Goal: Book appointment/travel/reservation

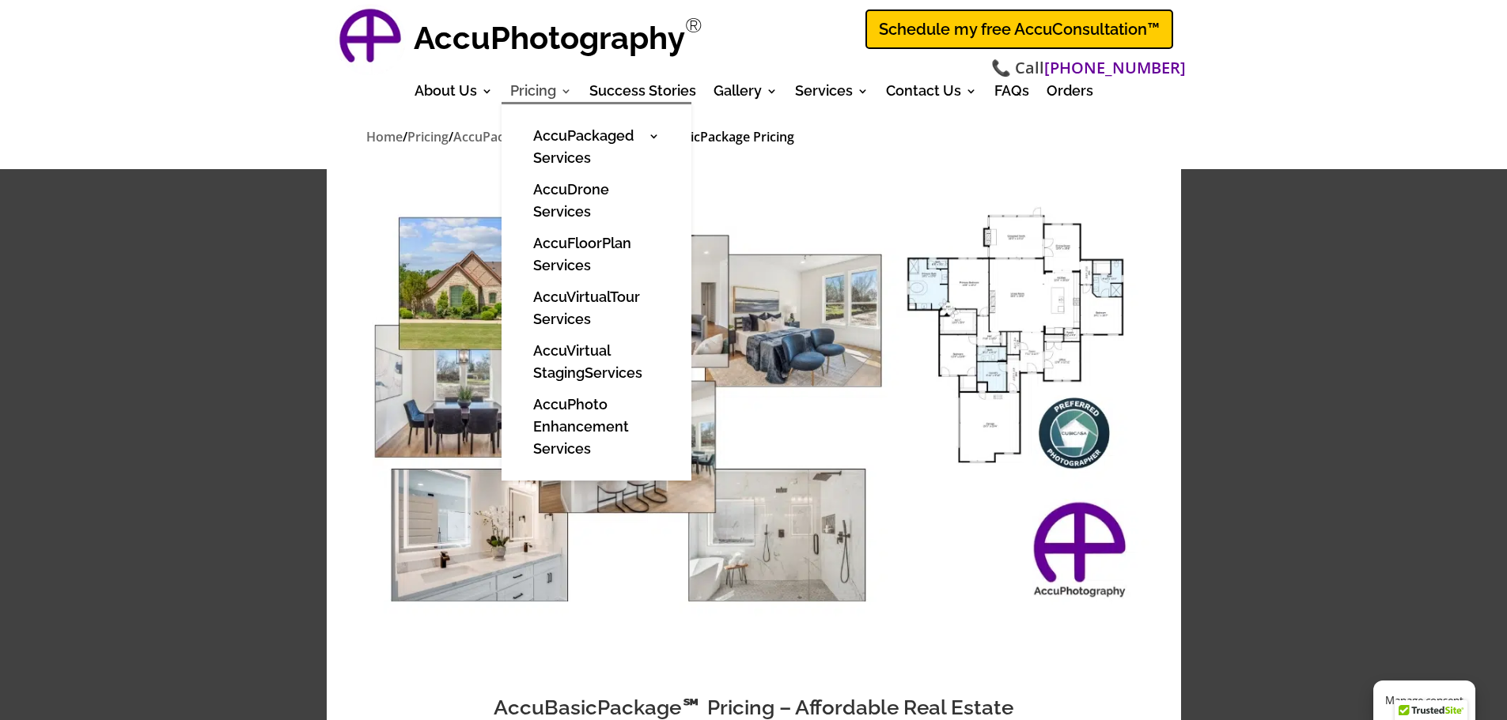
click at [530, 89] on link "Pricing" at bounding box center [541, 93] width 62 height 17
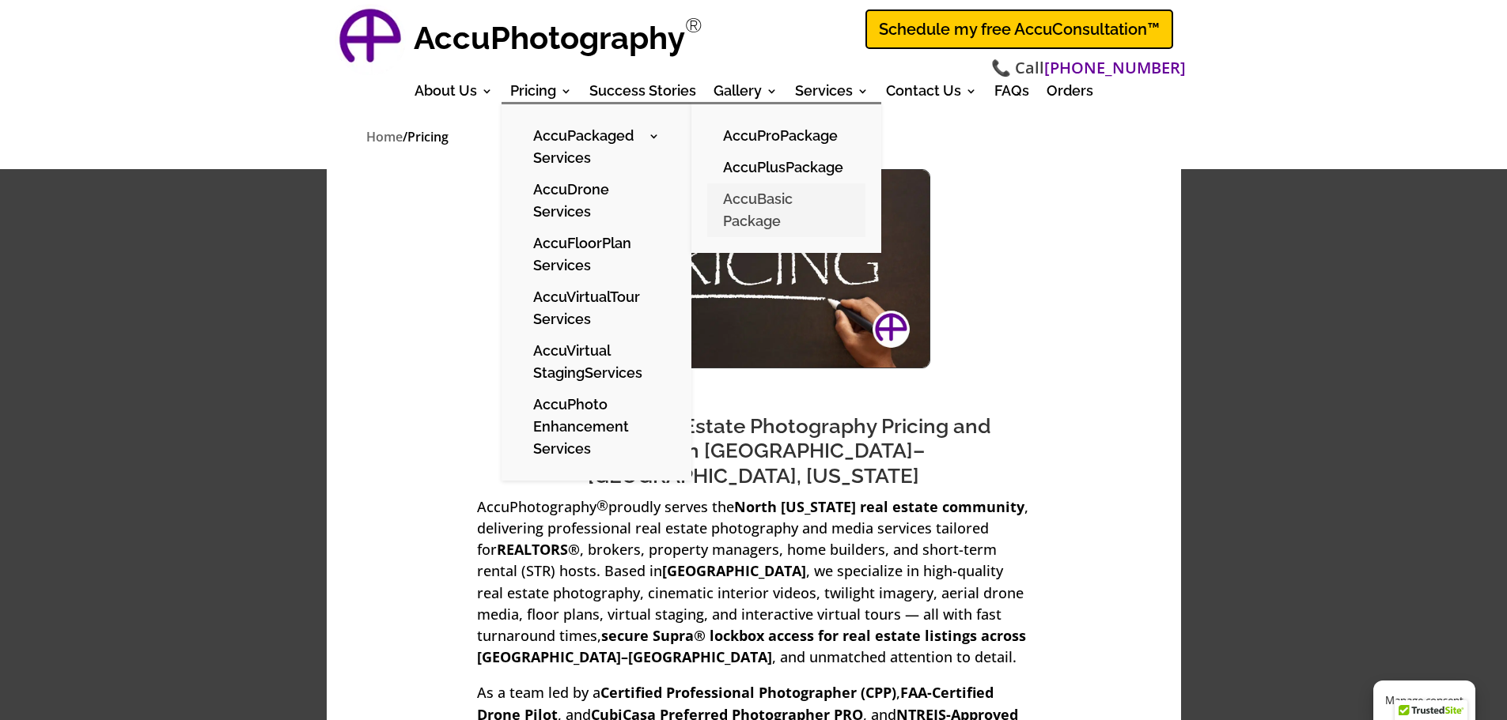
click at [757, 206] on link "AccuBasic Package" at bounding box center [786, 210] width 158 height 54
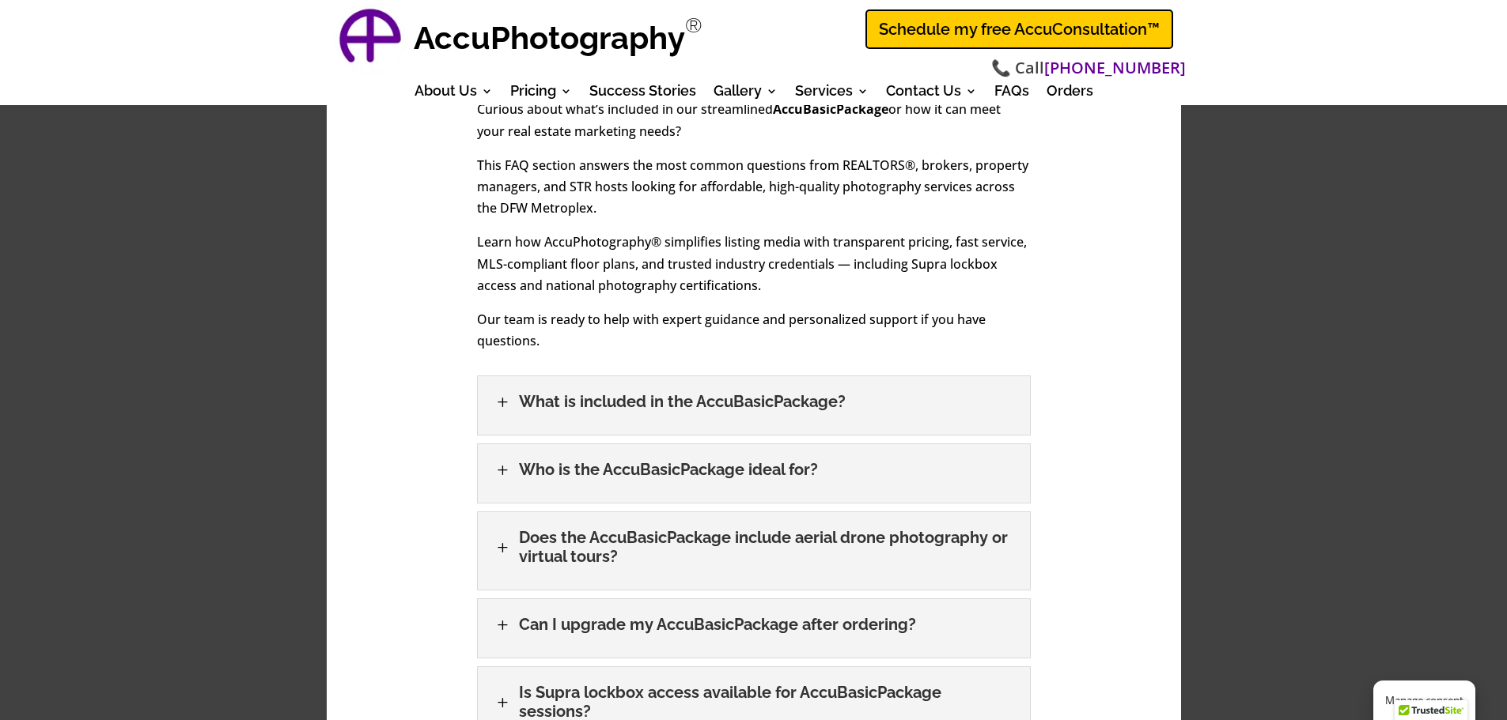
scroll to position [2531, 0]
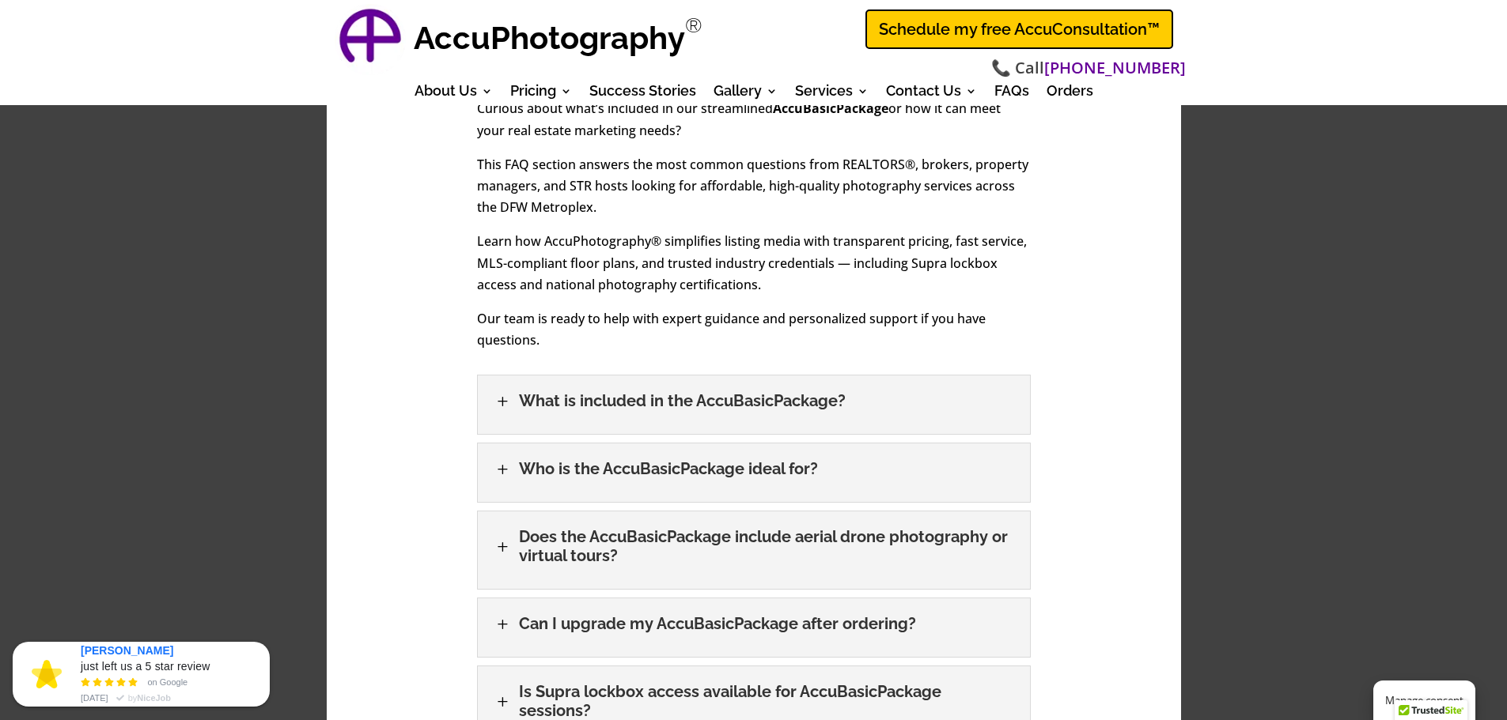
click at [606, 391] on h3 "What is included in the AccuBasicPackage?" at bounding box center [682, 400] width 327 height 19
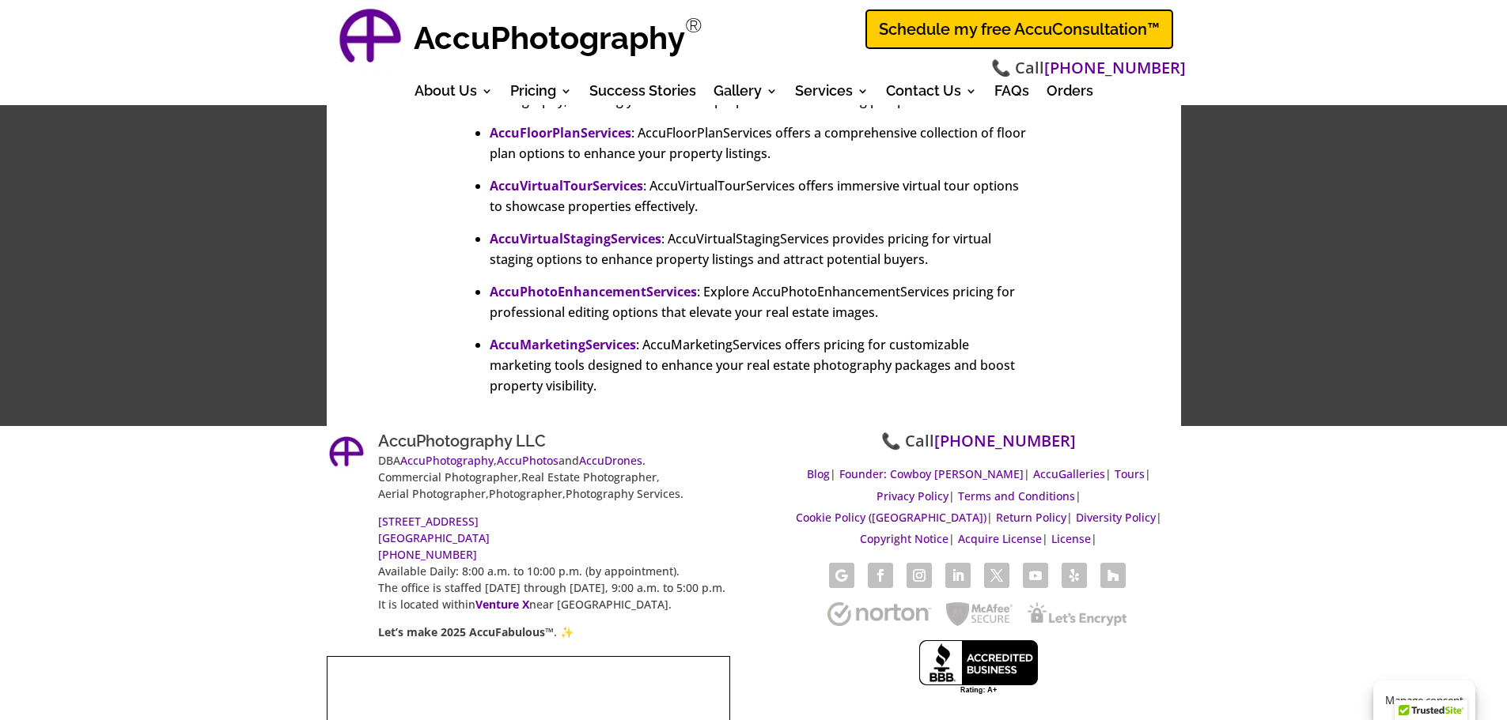
scroll to position [4205, 0]
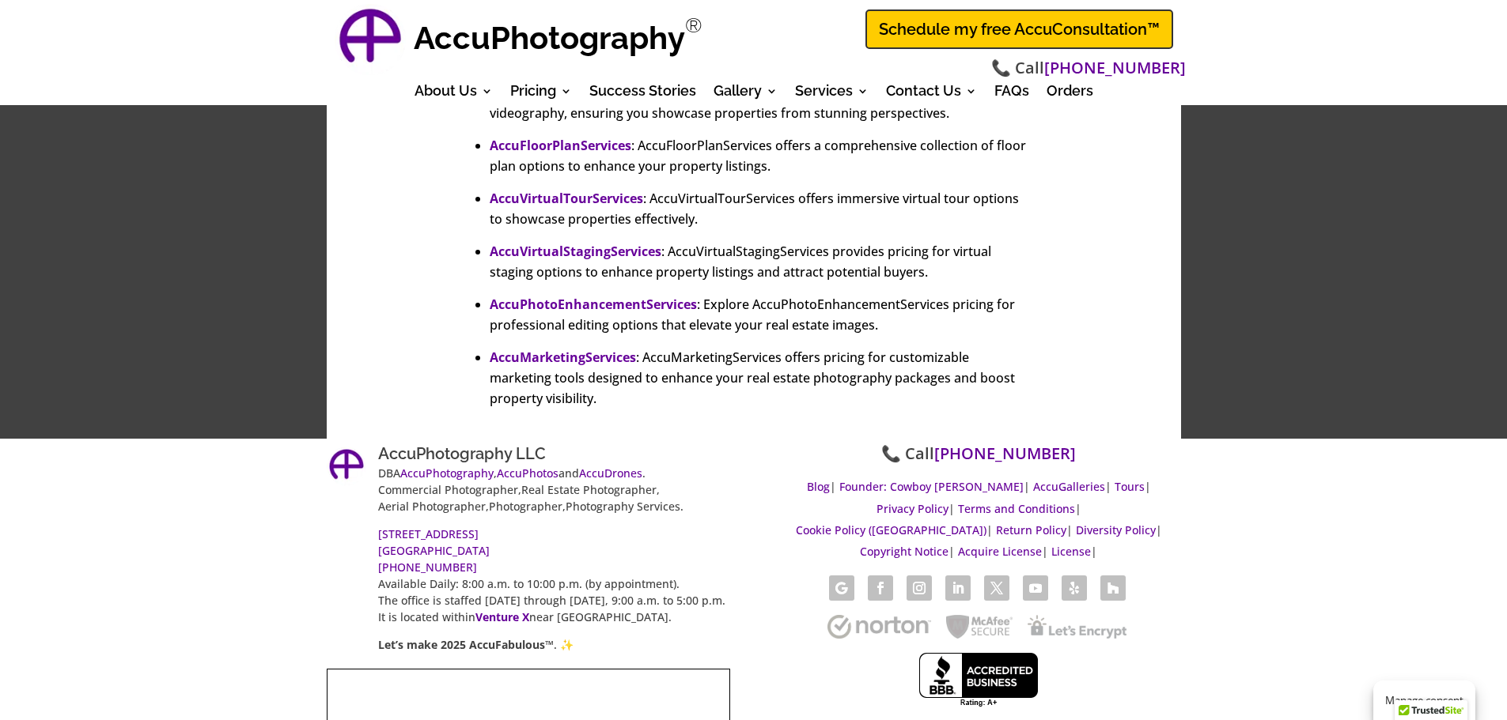
click at [937, 32] on link "Schedule my free AccuConsultation™" at bounding box center [1019, 29] width 308 height 40
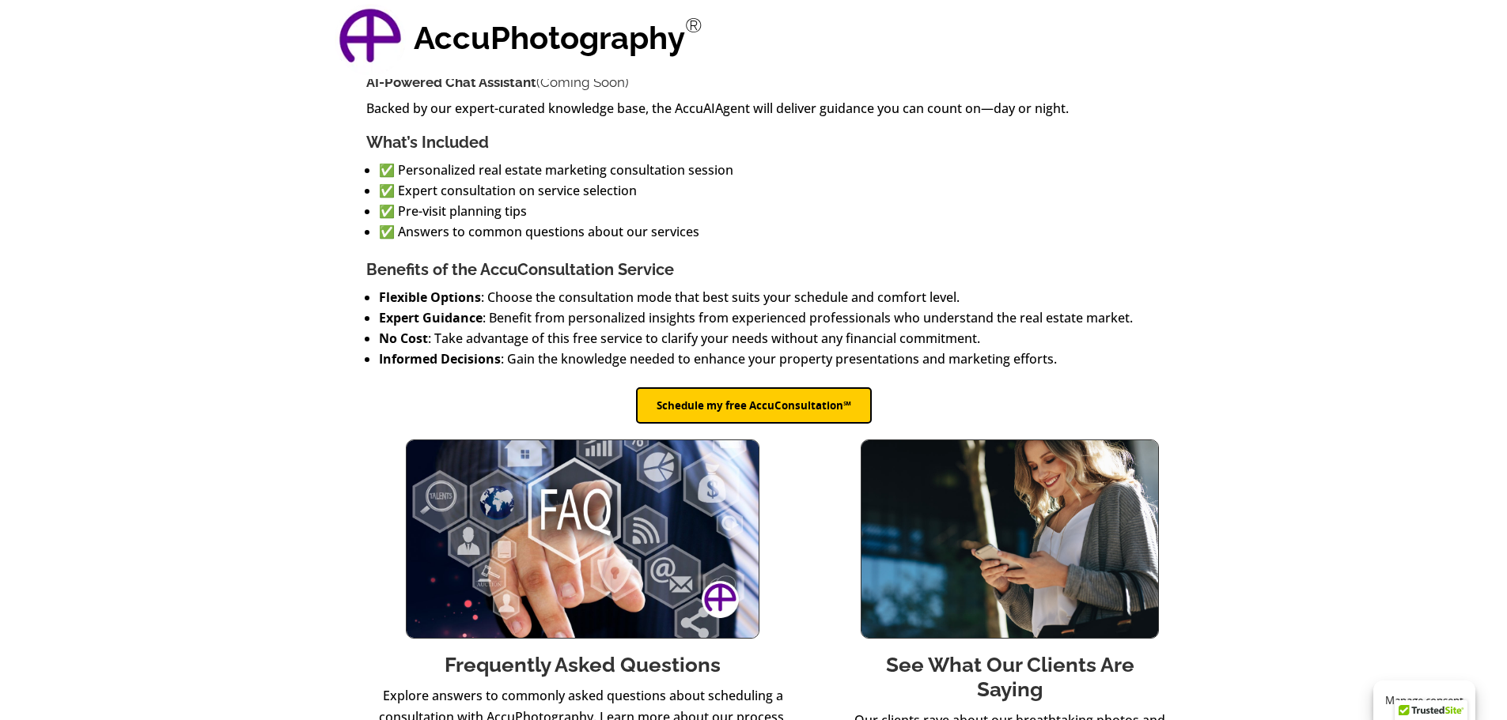
scroll to position [633, 0]
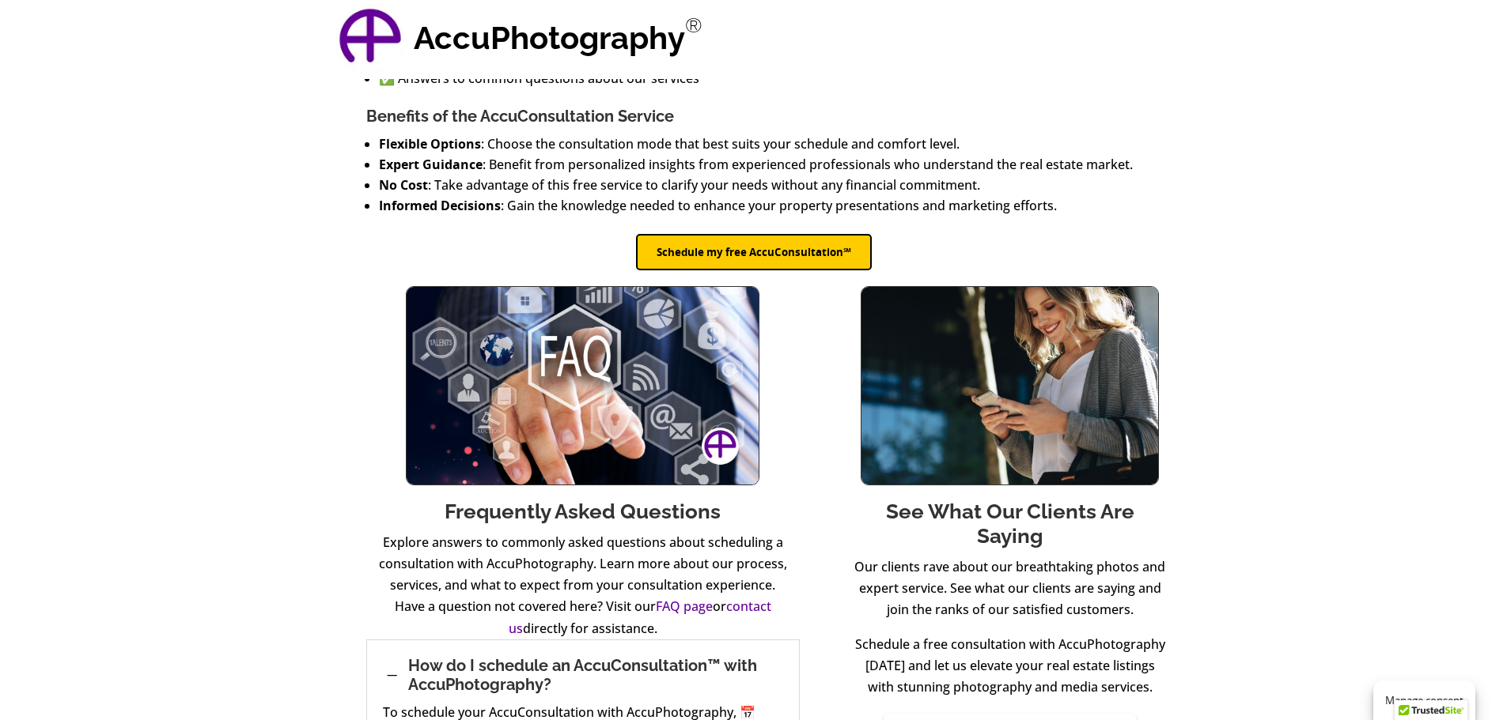
click at [694, 251] on button "Schedule my free AccuConsultation℠" at bounding box center [754, 252] width 236 height 36
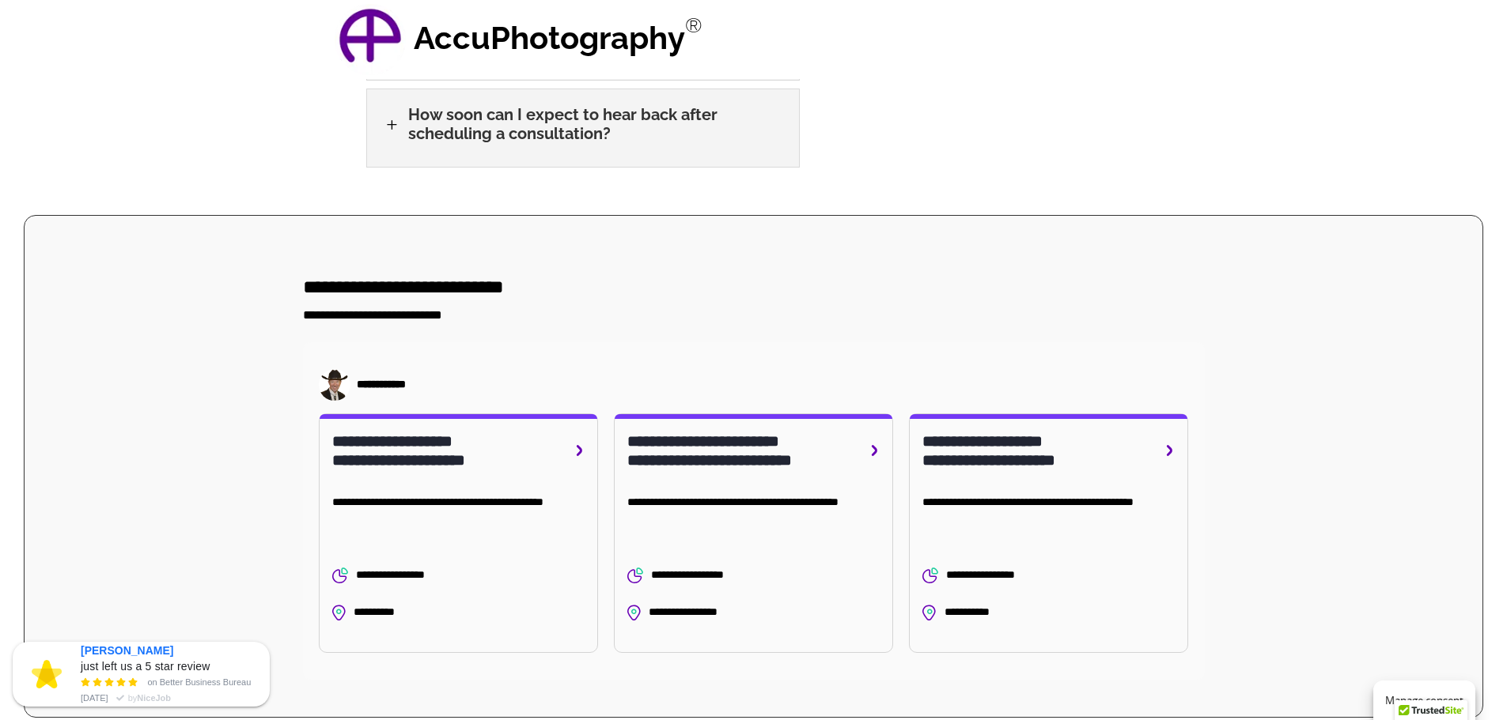
click at [394, 432] on div "**********" at bounding box center [452, 451] width 241 height 38
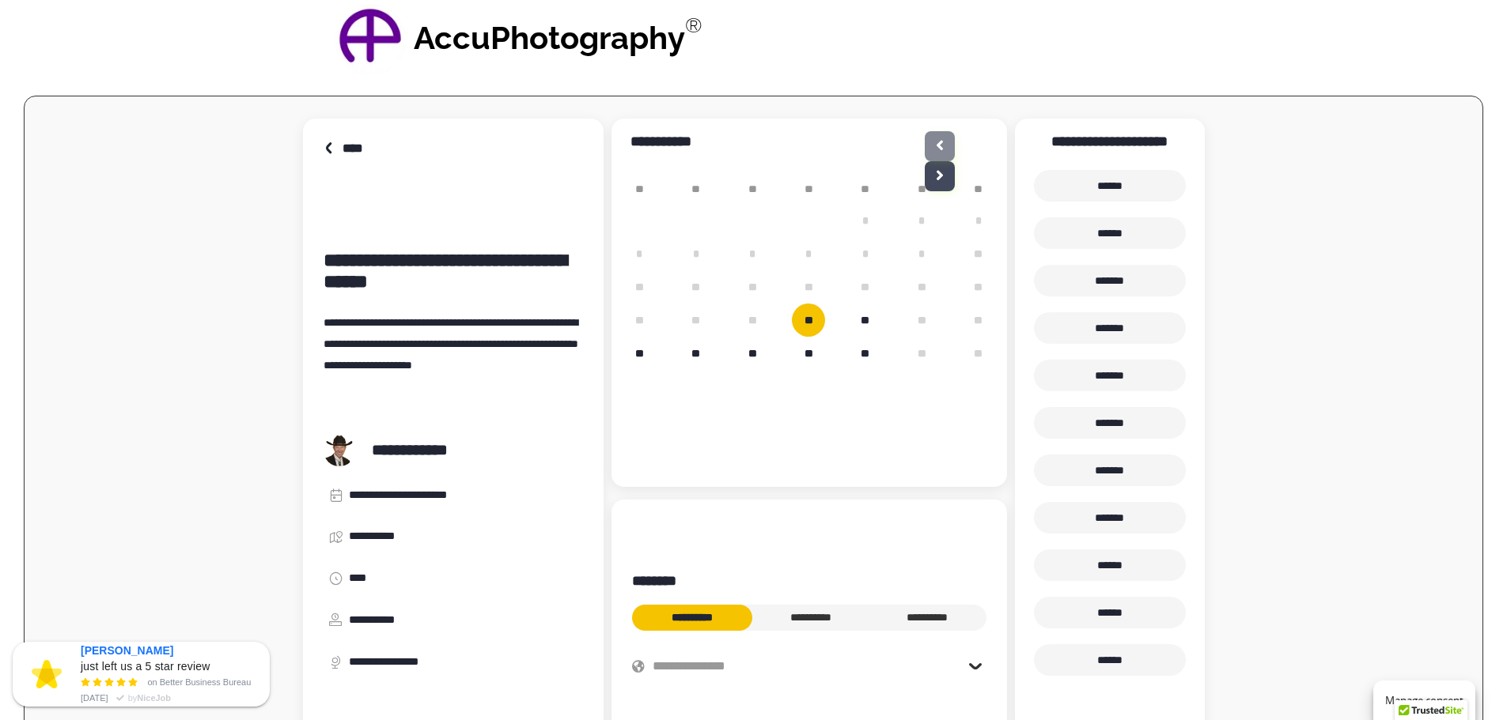
scroll to position [2164, 0]
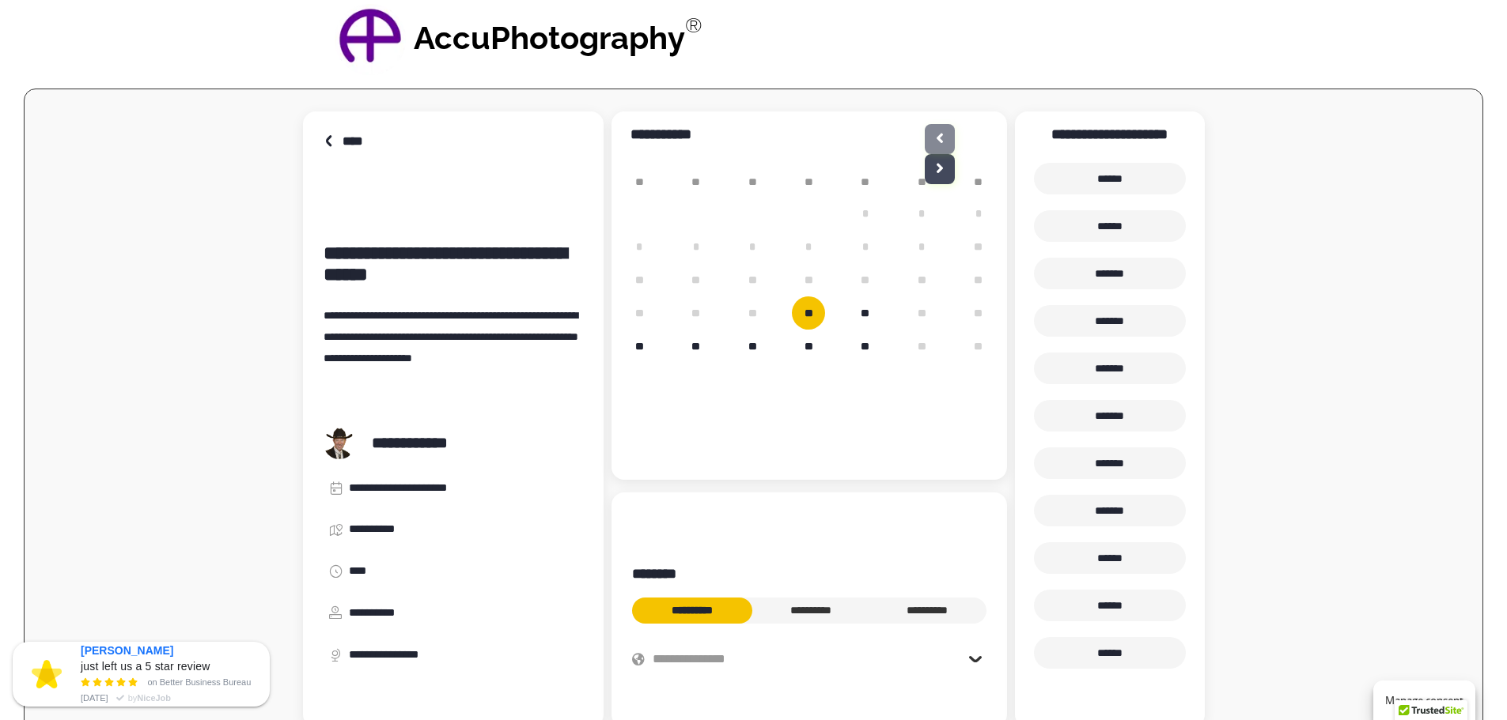
click at [750, 297] on div "**" at bounding box center [752, 313] width 56 height 33
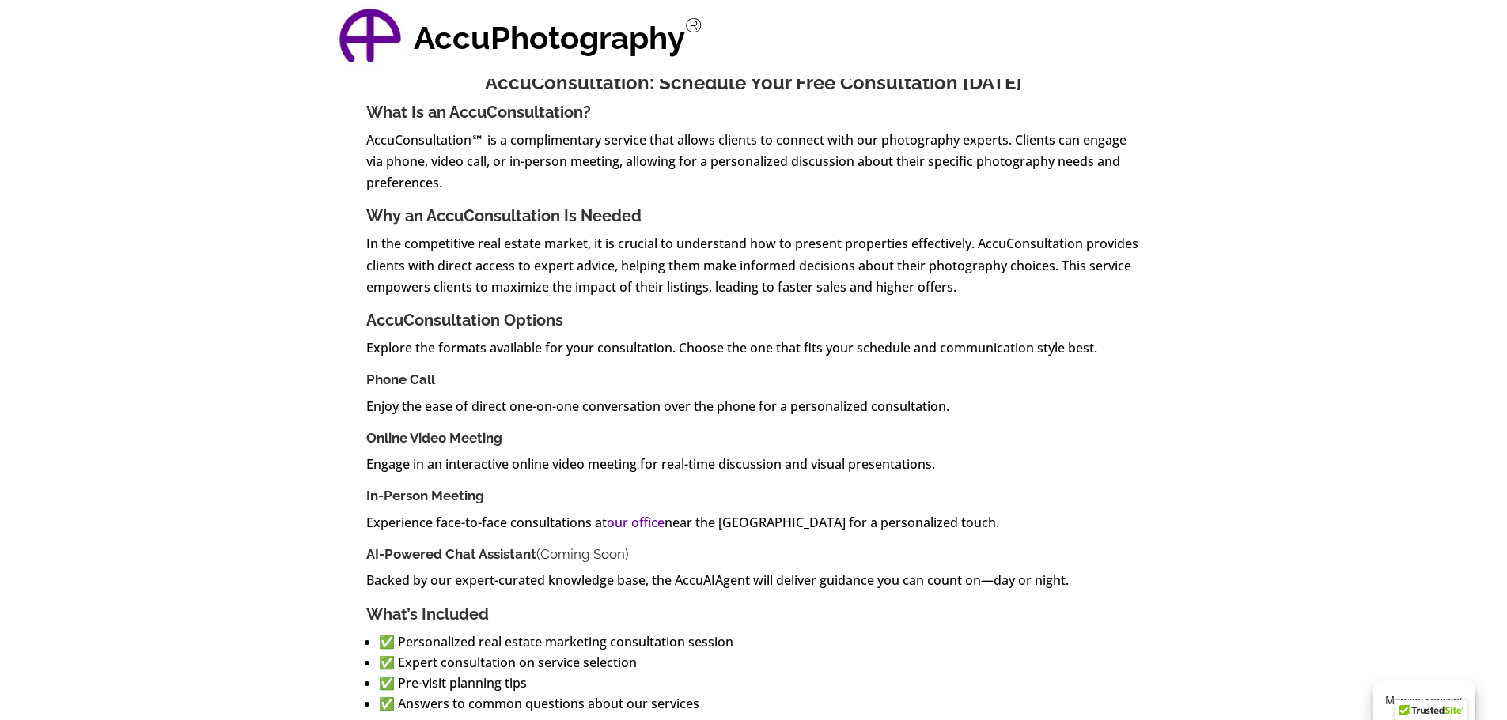
scroll to position [0, 0]
